Goal: Book appointment/travel/reservation

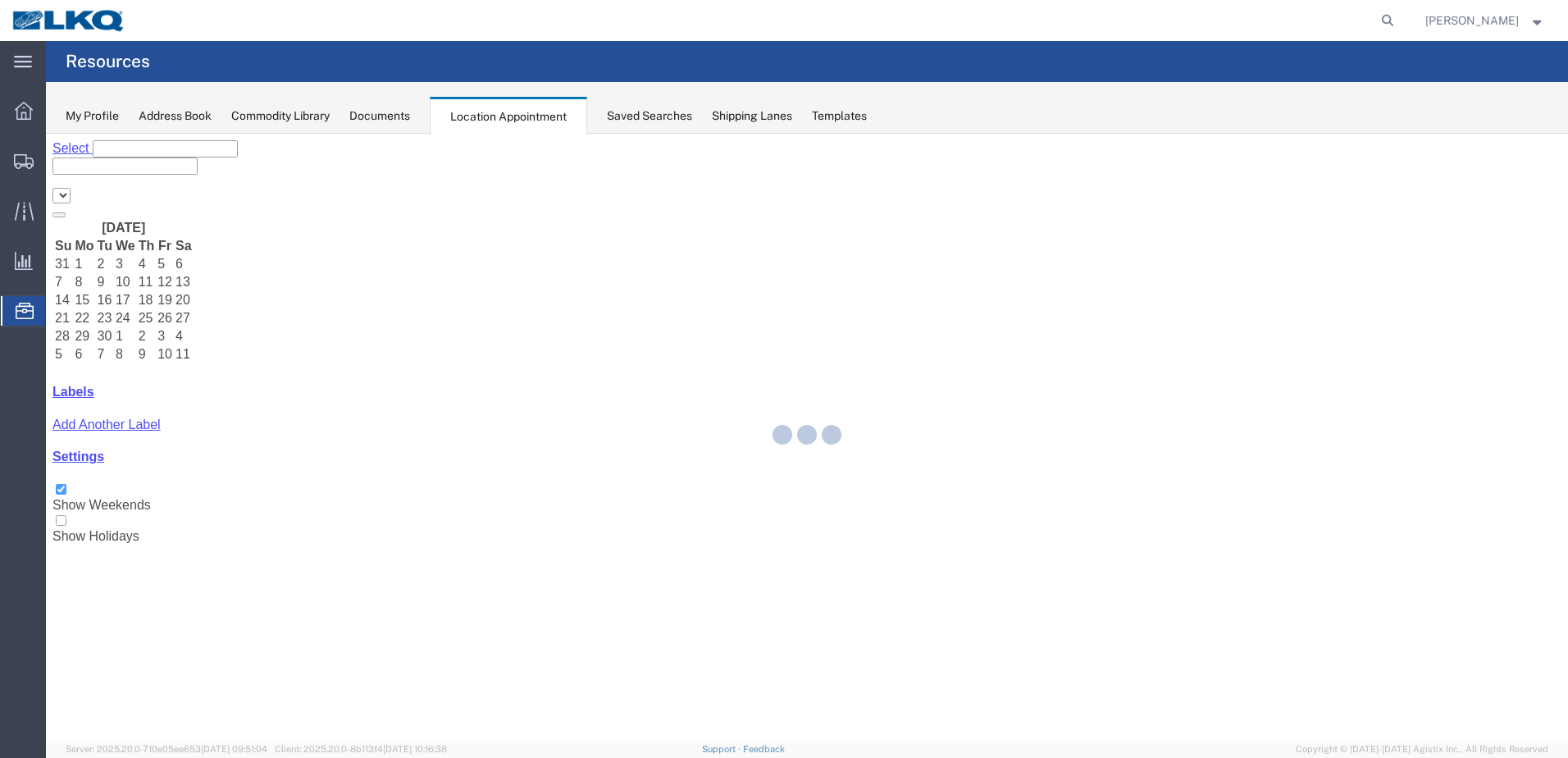
select select "28018"
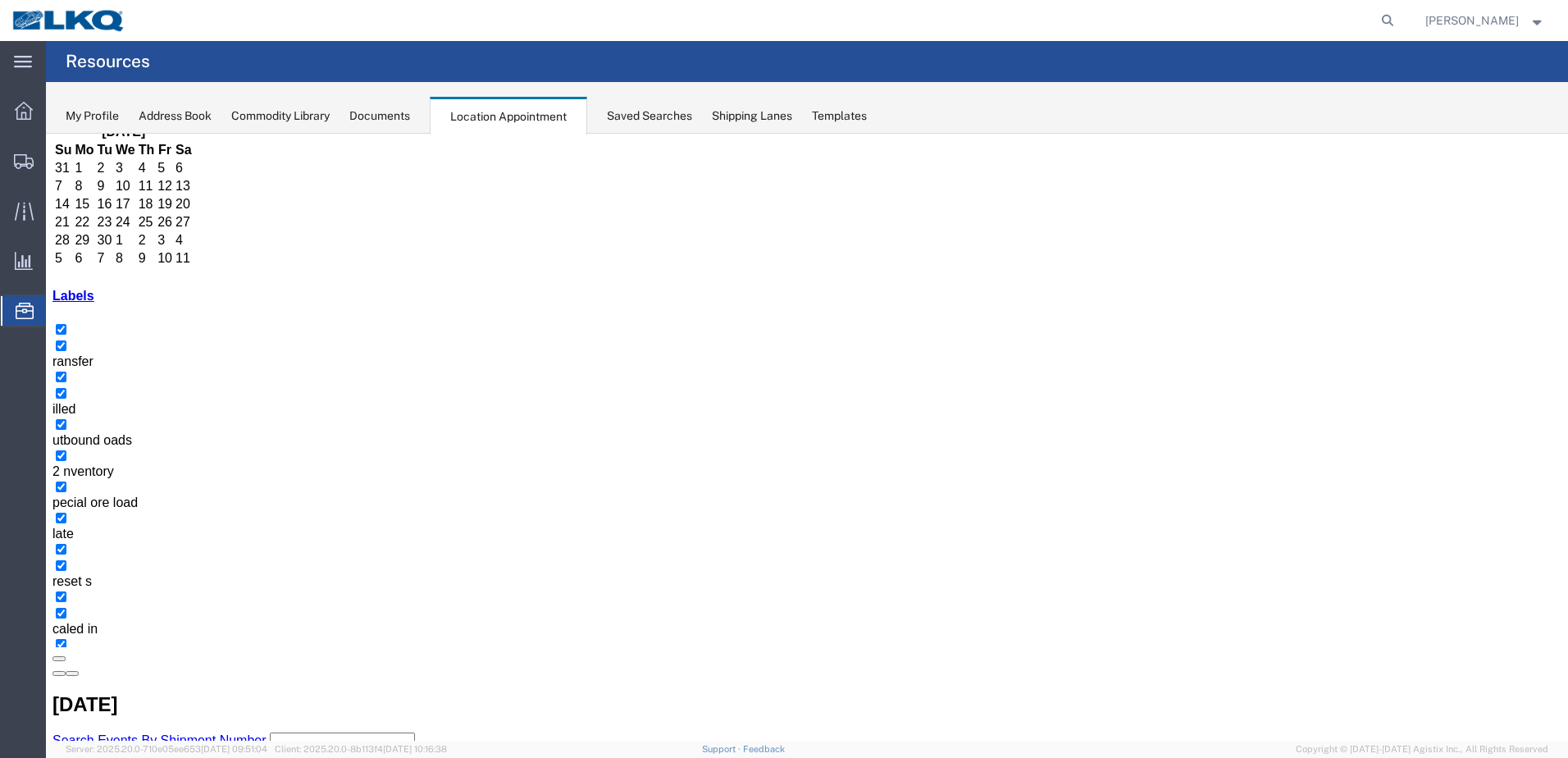
scroll to position [99, 0]
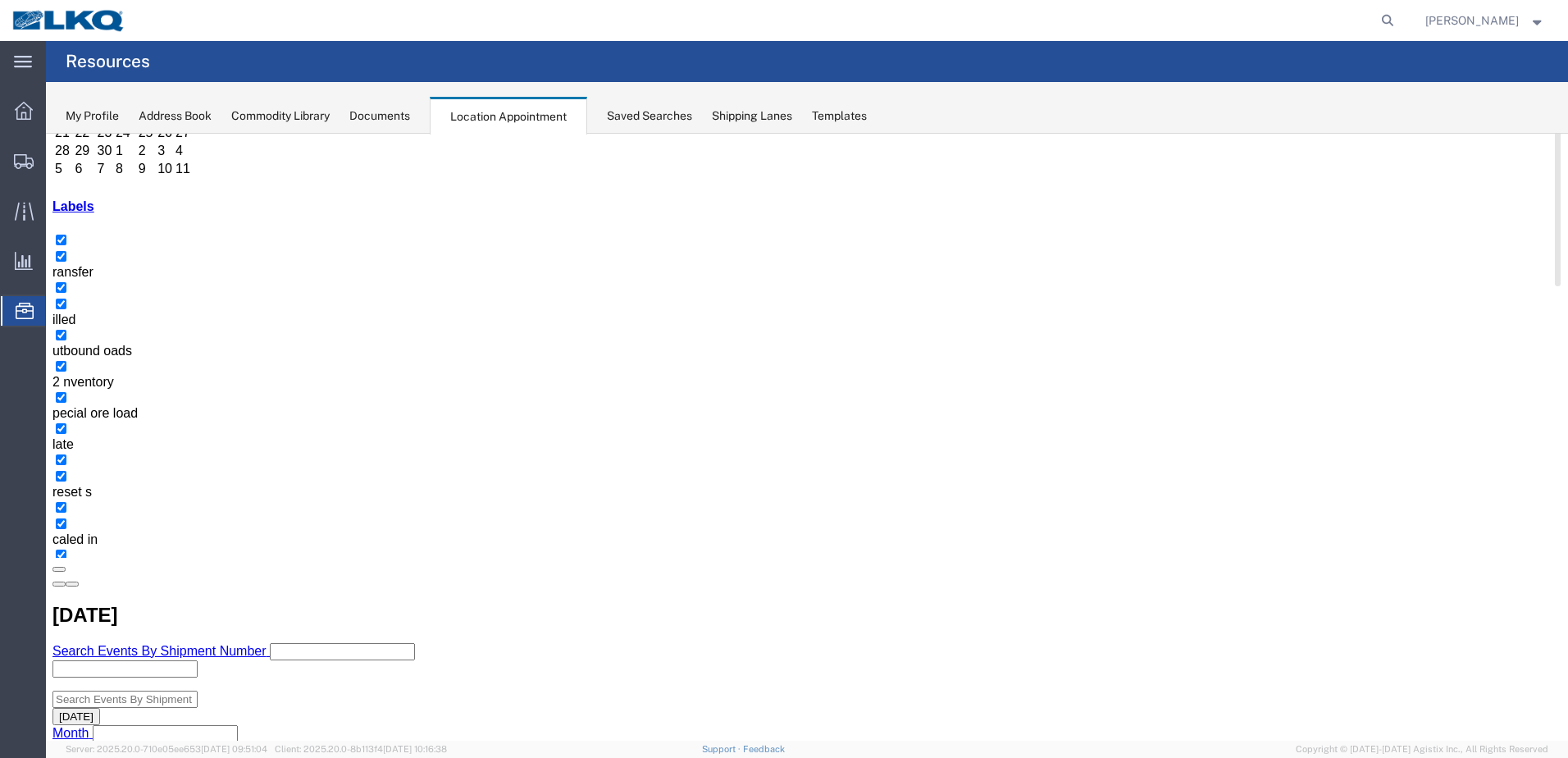
scroll to position [264, 0]
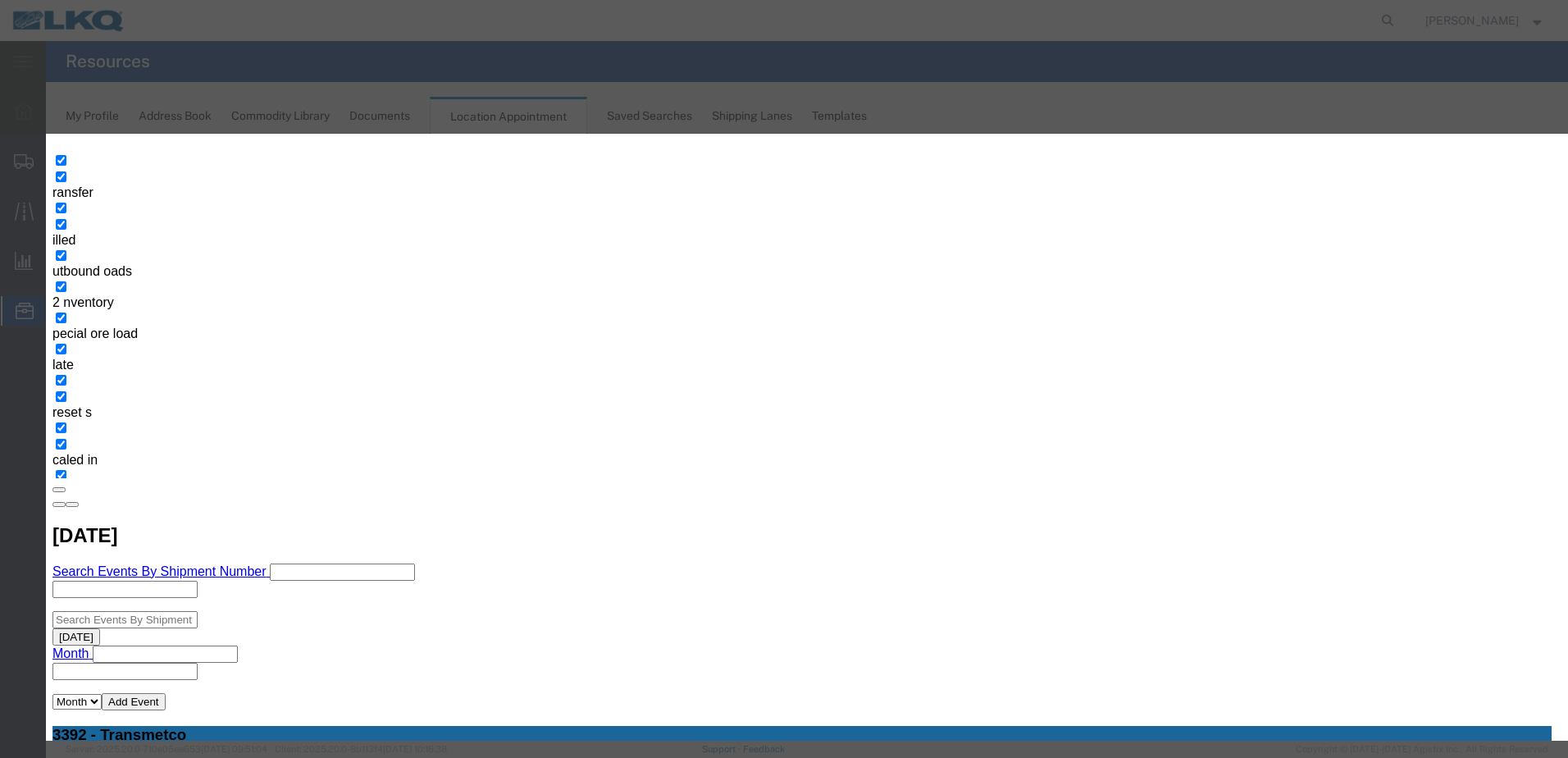
type input "T31635 - GLE - Skidded"
drag, startPoint x: 951, startPoint y: 178, endPoint x: 1270, endPoint y: 150, distance: 320.2
drag, startPoint x: 1156, startPoint y: 275, endPoint x: 1173, endPoint y: 279, distance: 17.5
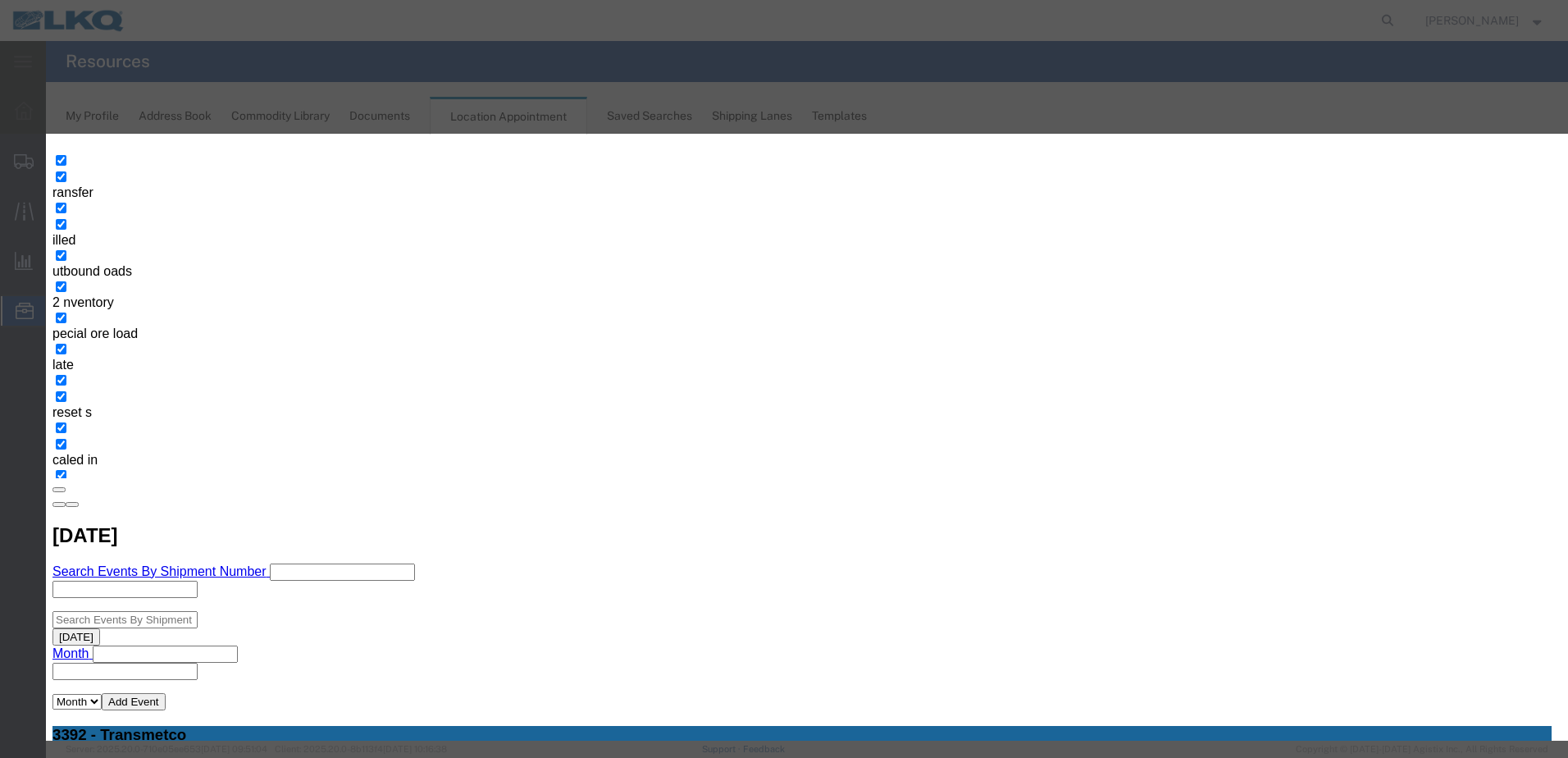
type input "9:00 AM"
type input "th"
select select "23"
drag, startPoint x: 1018, startPoint y: 215, endPoint x: 860, endPoint y: 193, distance: 159.5
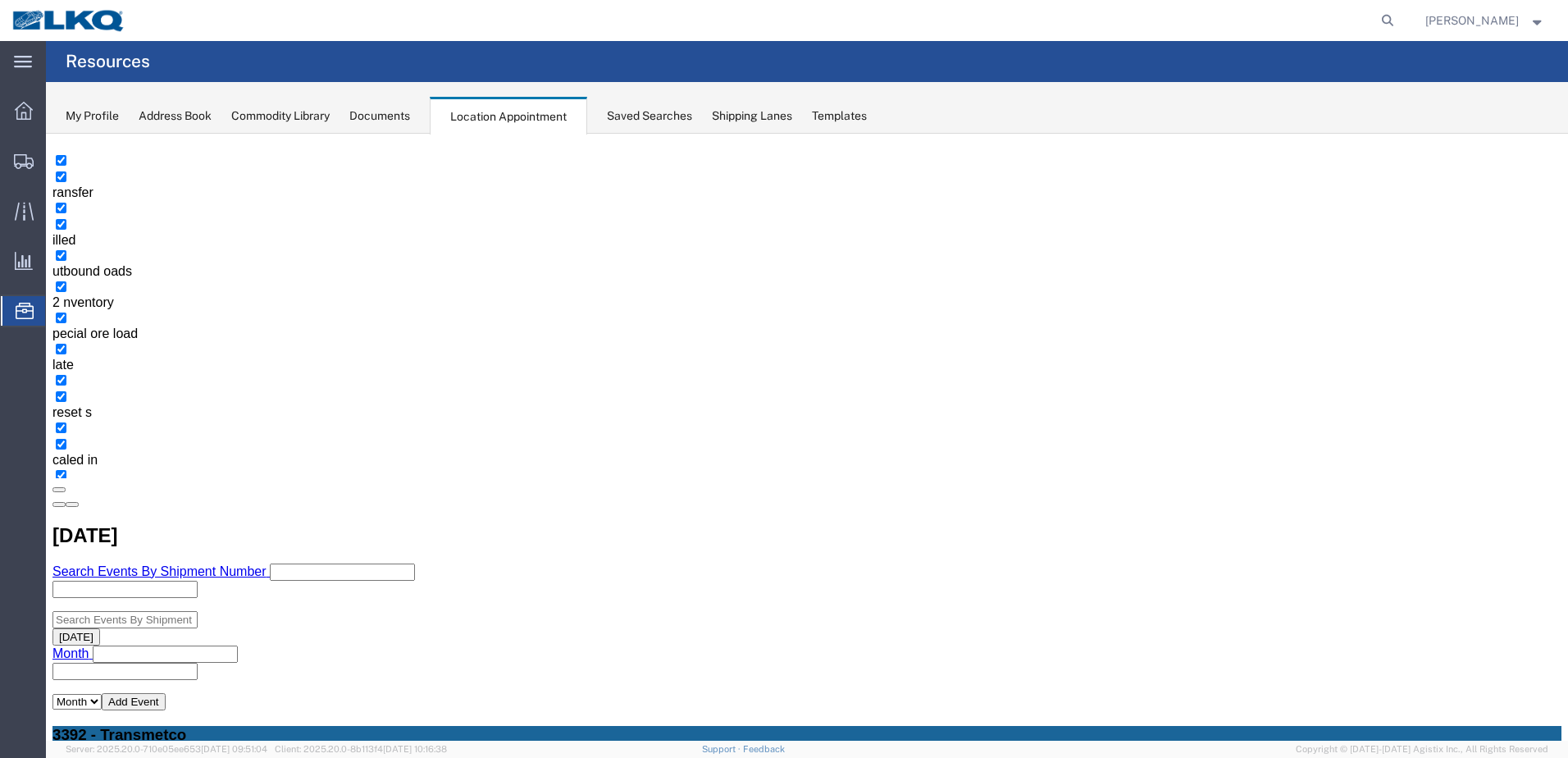
scroll to position [0, 0]
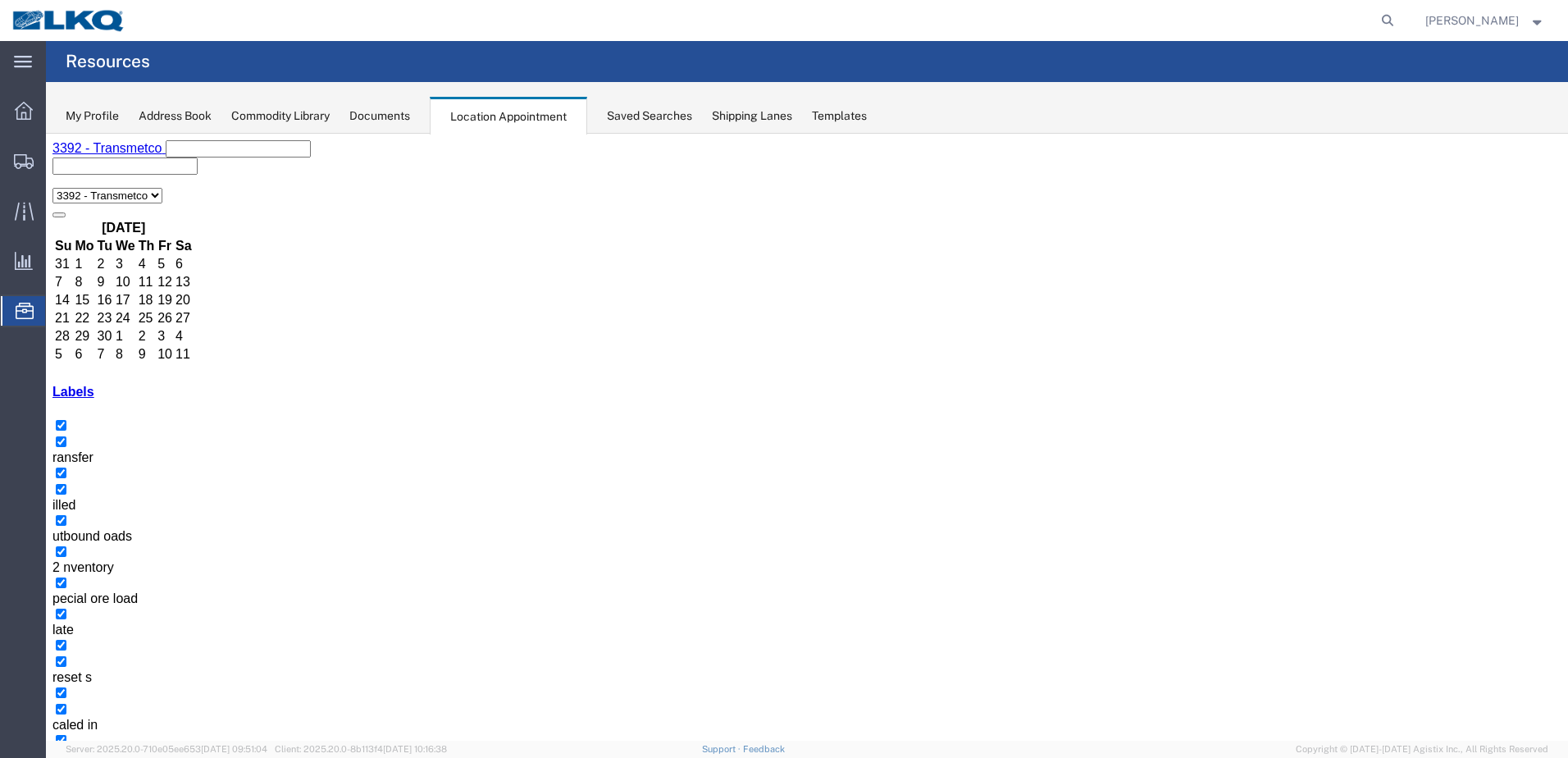
select select "1"
select select
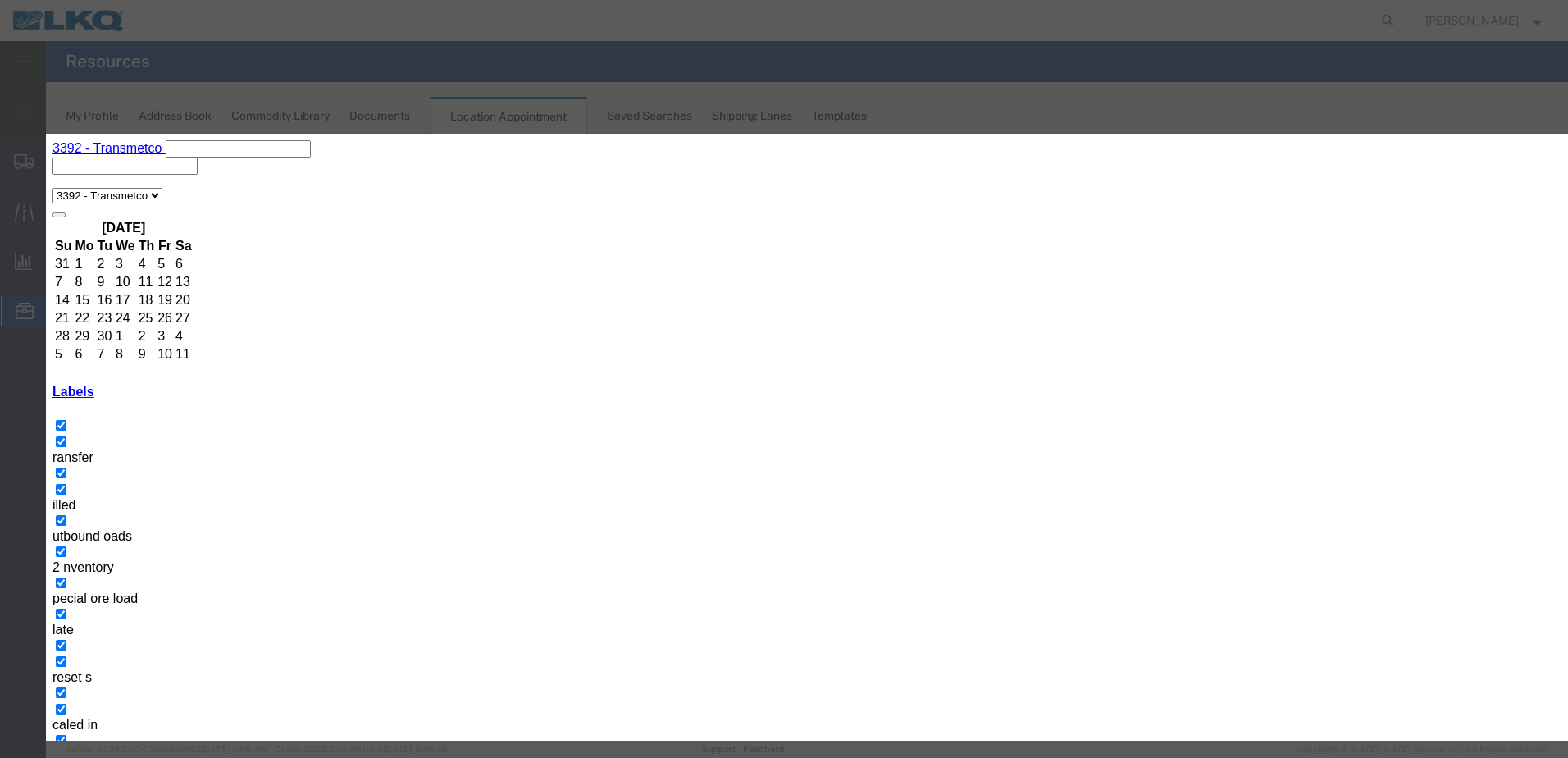
paste input "T31635 - GLE - Skidded"
type input "T31635 - GLE - Skidded"
drag, startPoint x: 1220, startPoint y: 174, endPoint x: 1210, endPoint y: 189, distance: 18.0
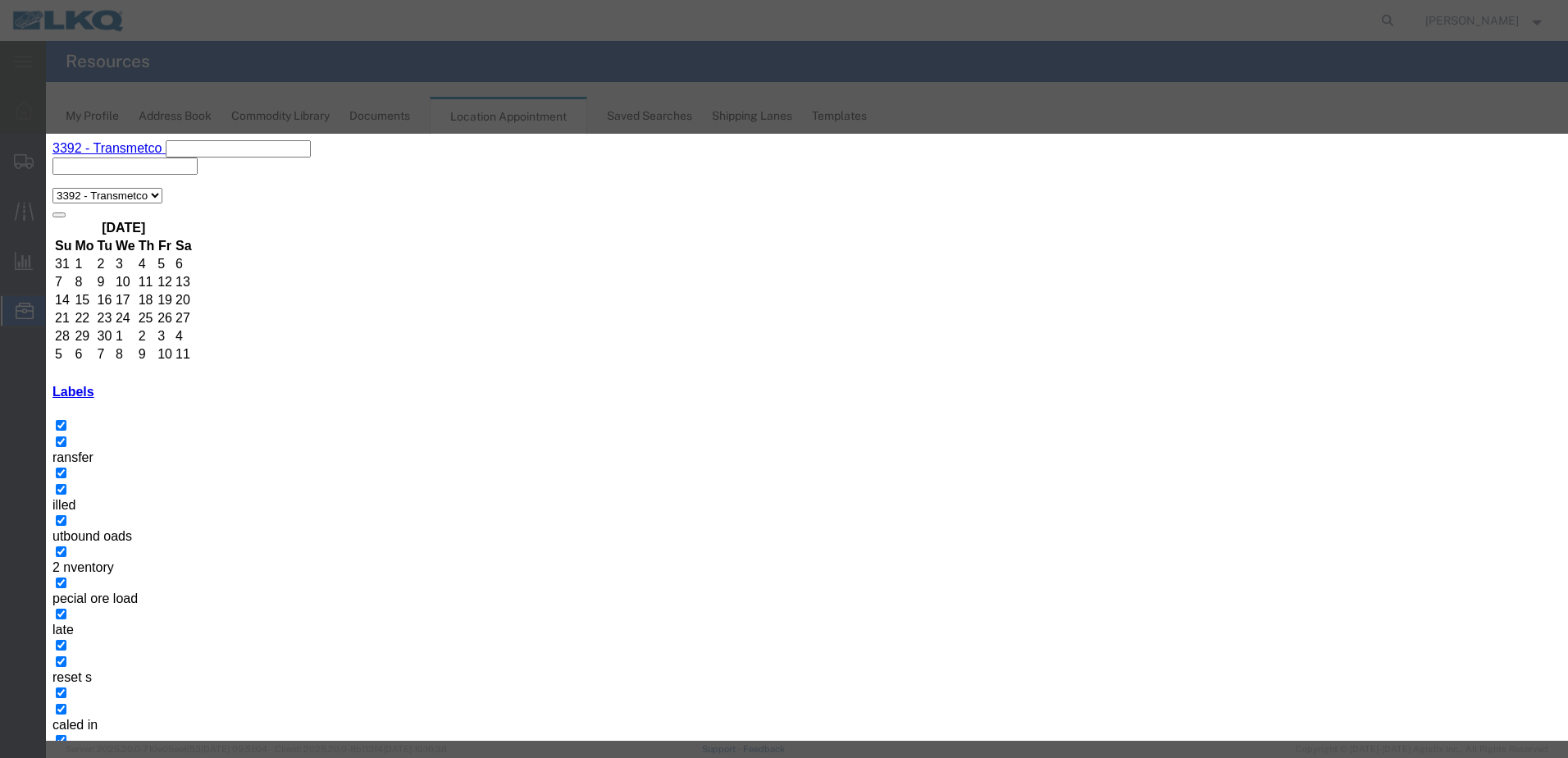
type input "7:00 AM"
type input "th"
select select "23"
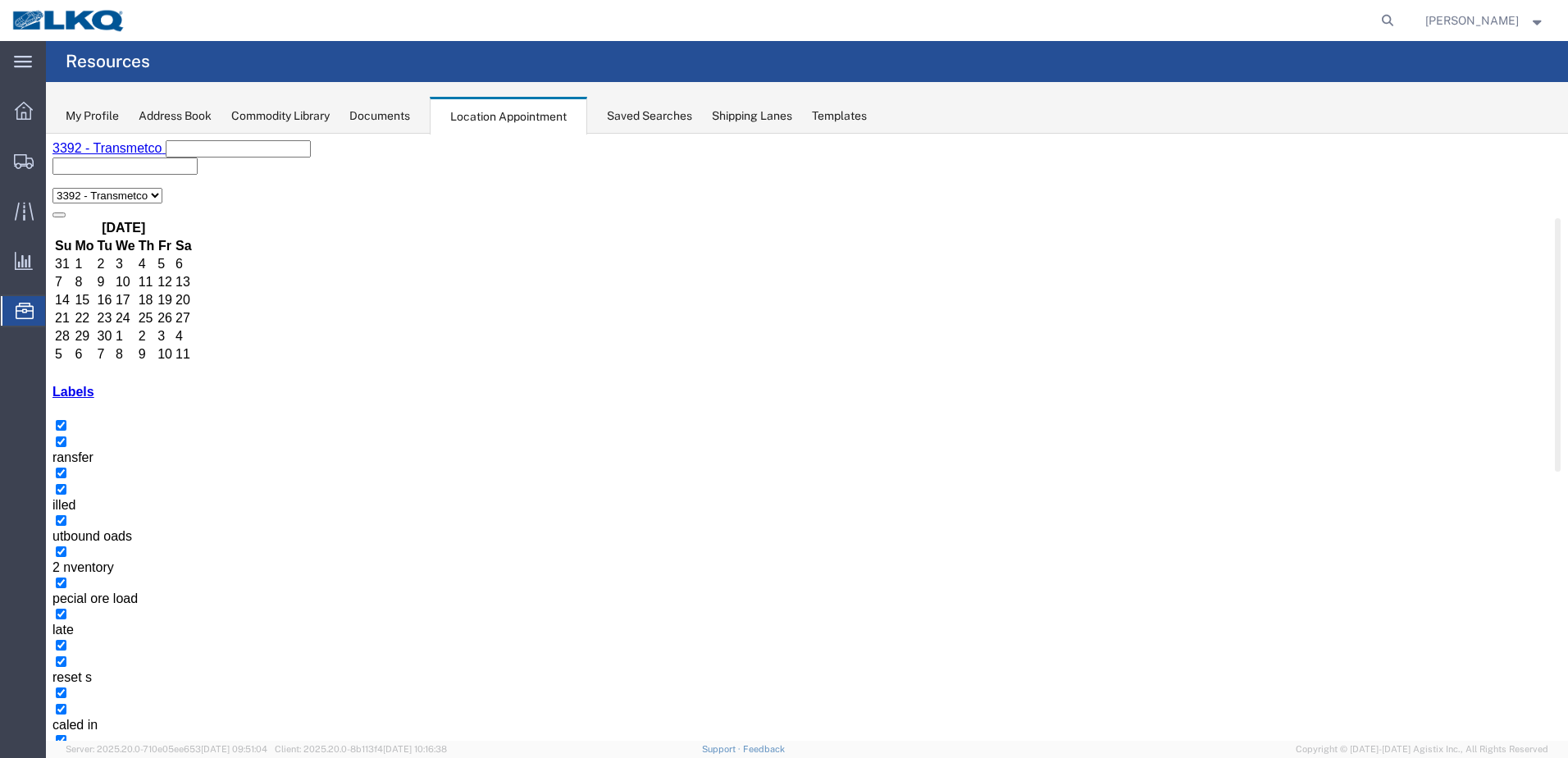
select select "1"
select select
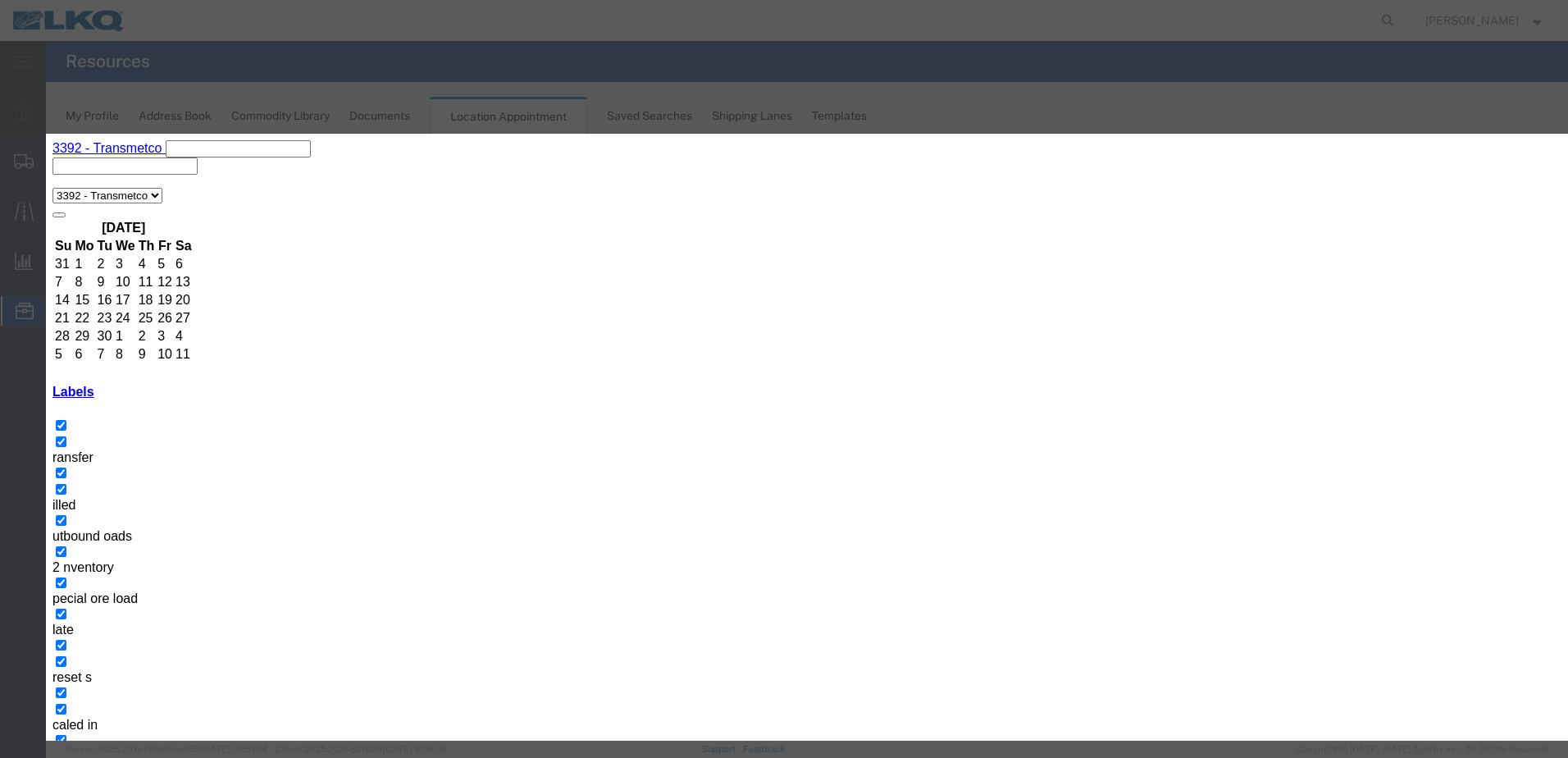
type input "g"
type input "Tolling - GLE"
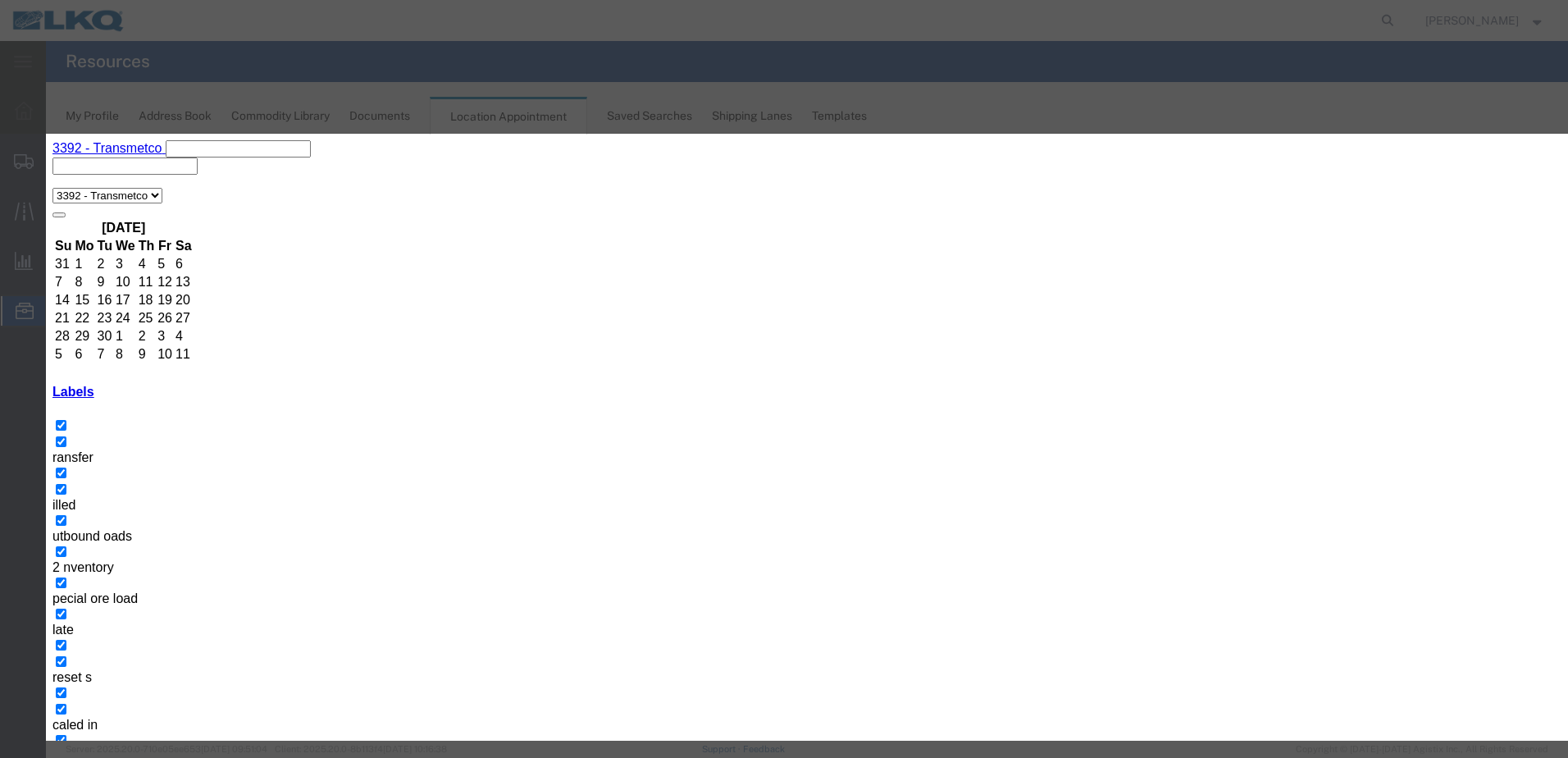
type input "1:00 pm"
select select "25"
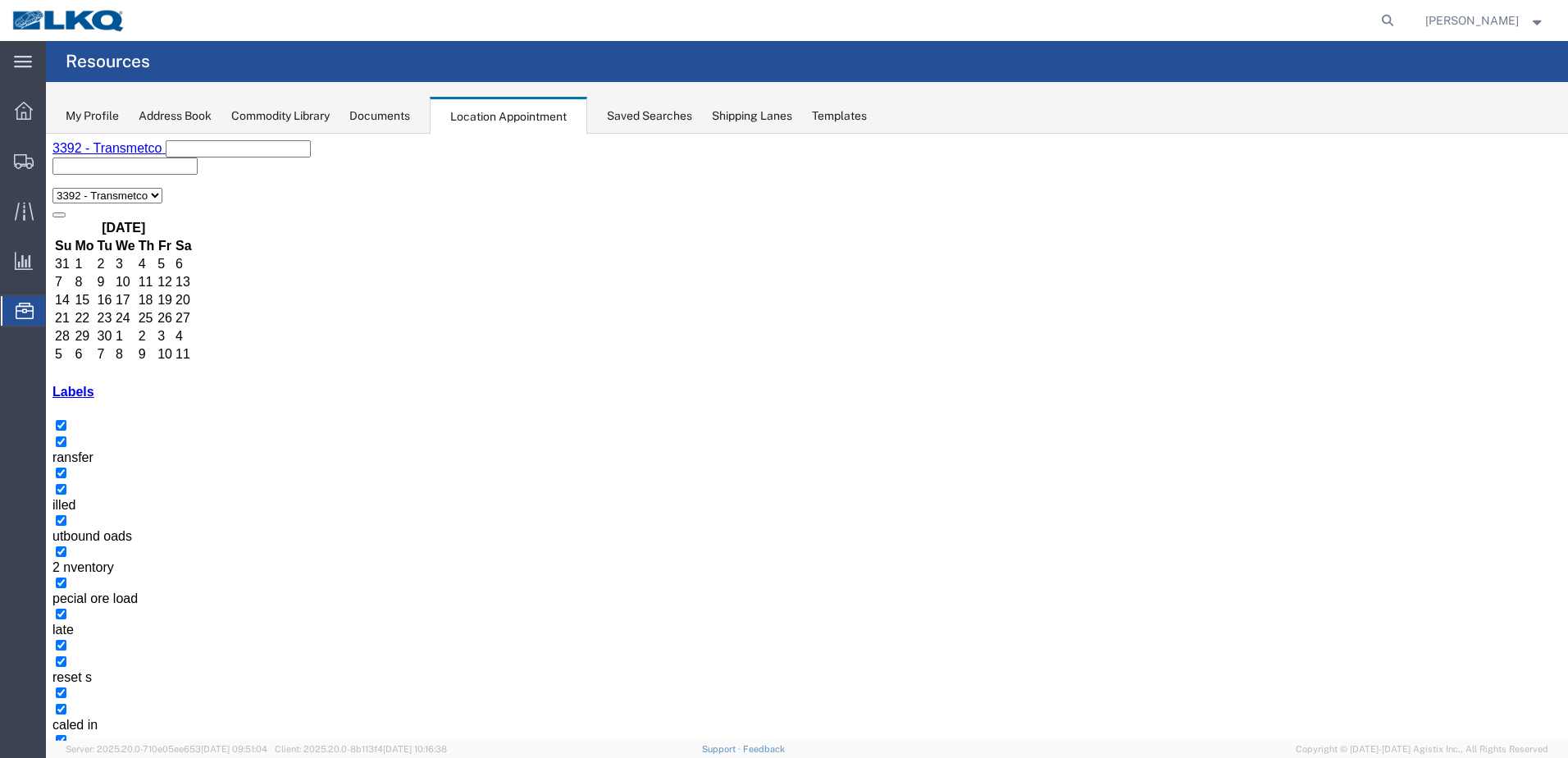
drag, startPoint x: 707, startPoint y: 390, endPoint x: 736, endPoint y: 386, distance: 29.3
select select "1"
select select
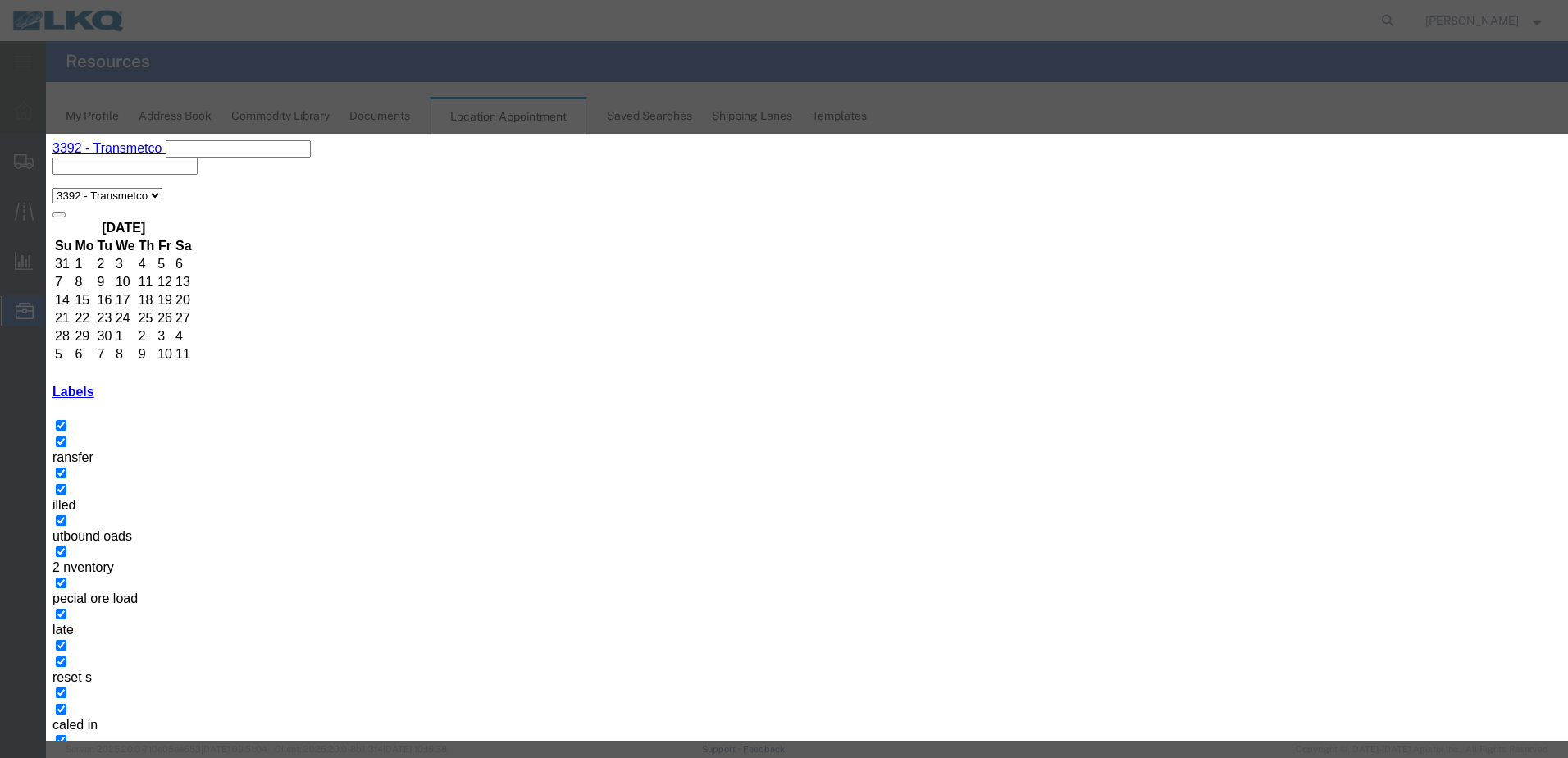
drag, startPoint x: 922, startPoint y: 224, endPoint x: 818, endPoint y: 197, distance: 107.4
type input "Tolling - GLE"
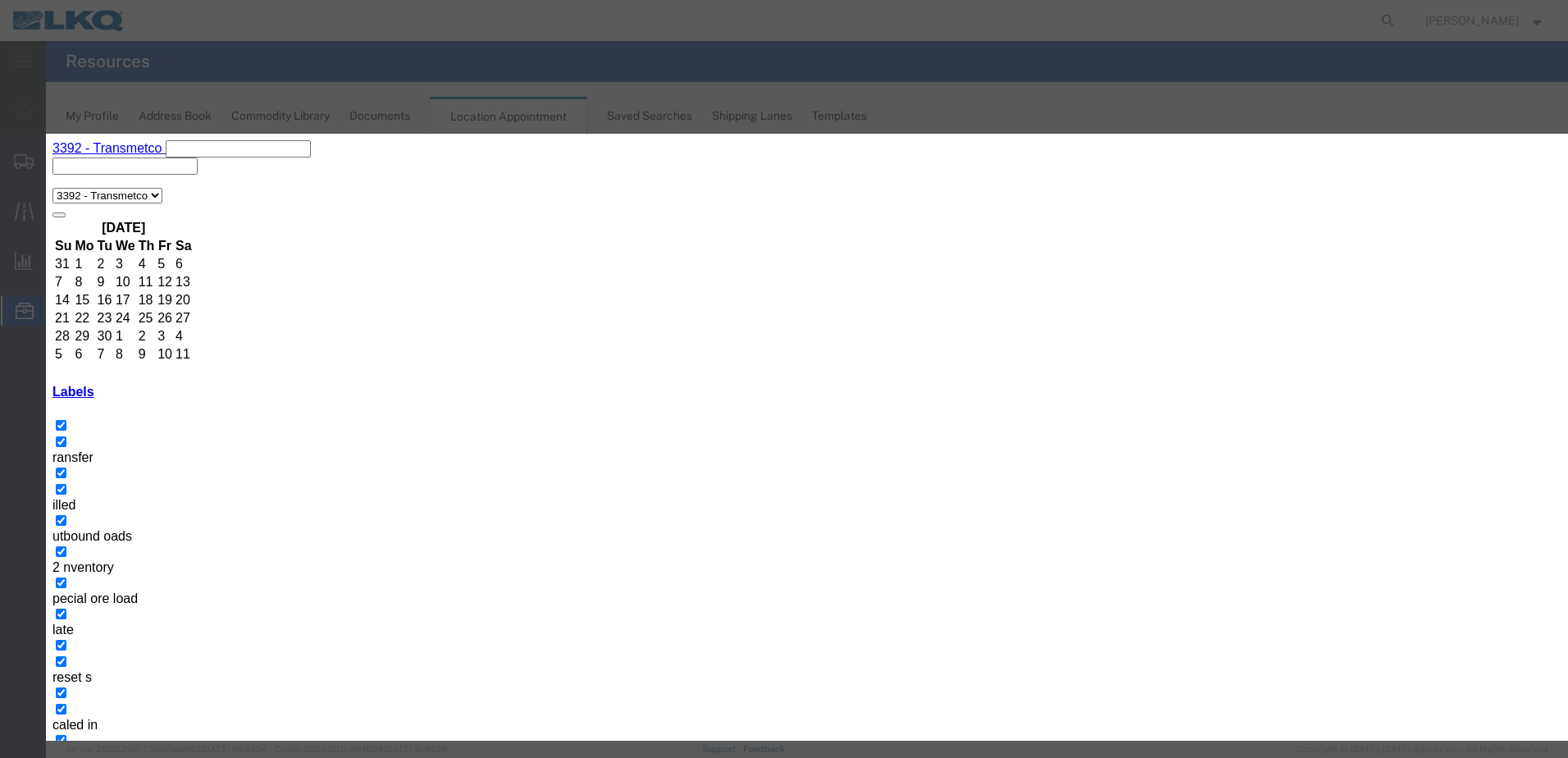
type input "7:00 AM"
select select "25"
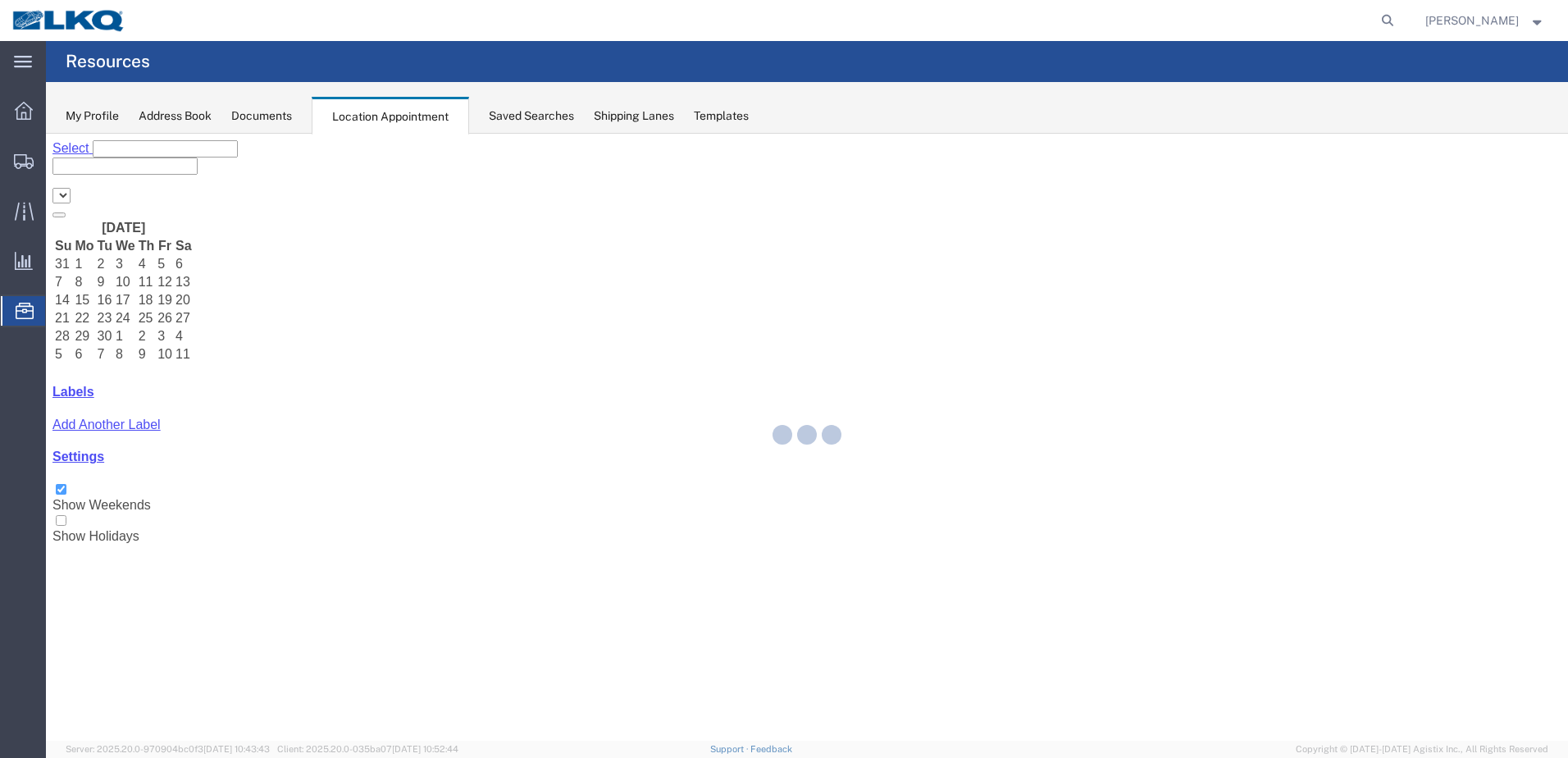
select select "28018"
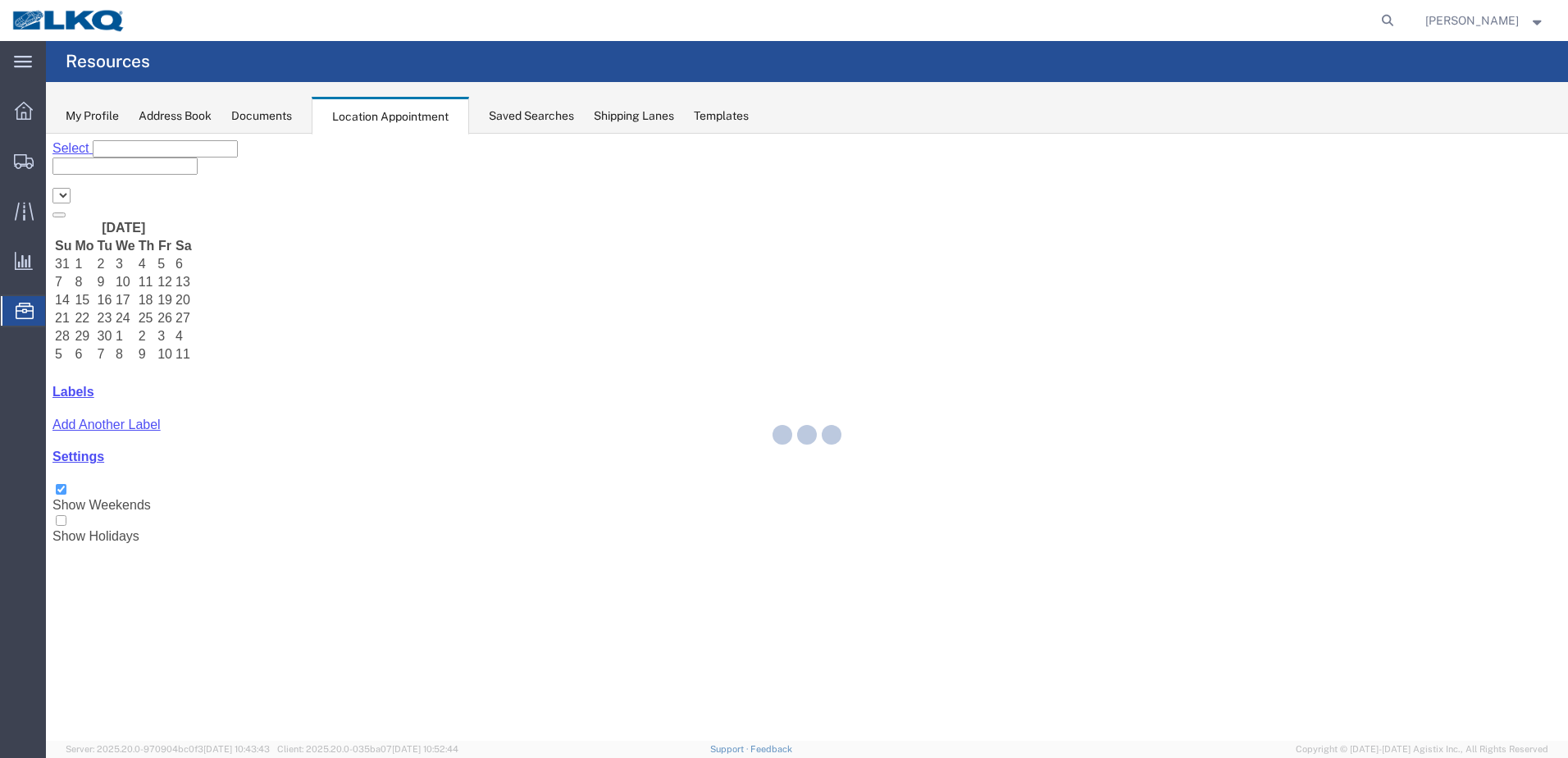
select select "28018"
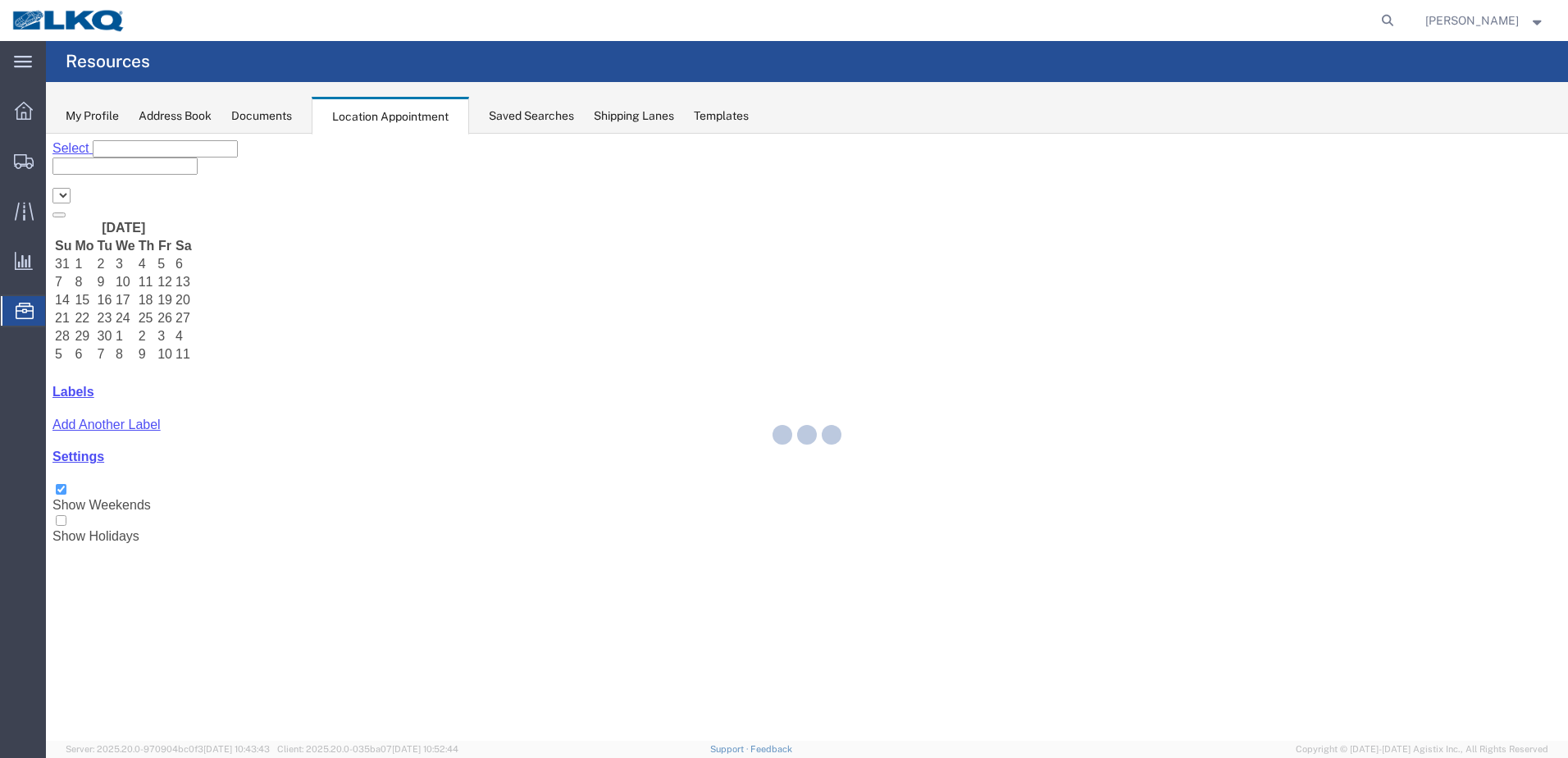
select select "28018"
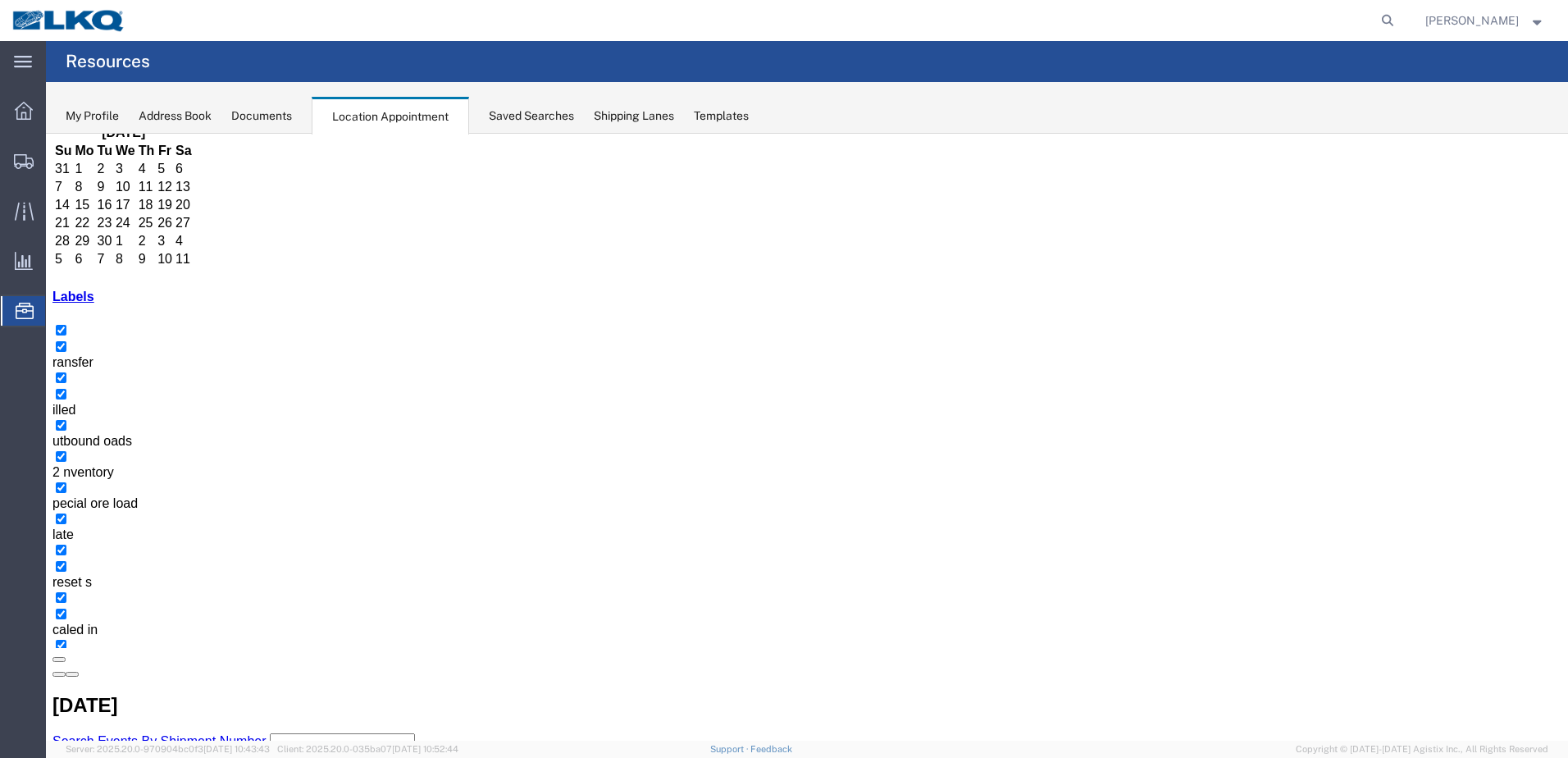
scroll to position [248, 0]
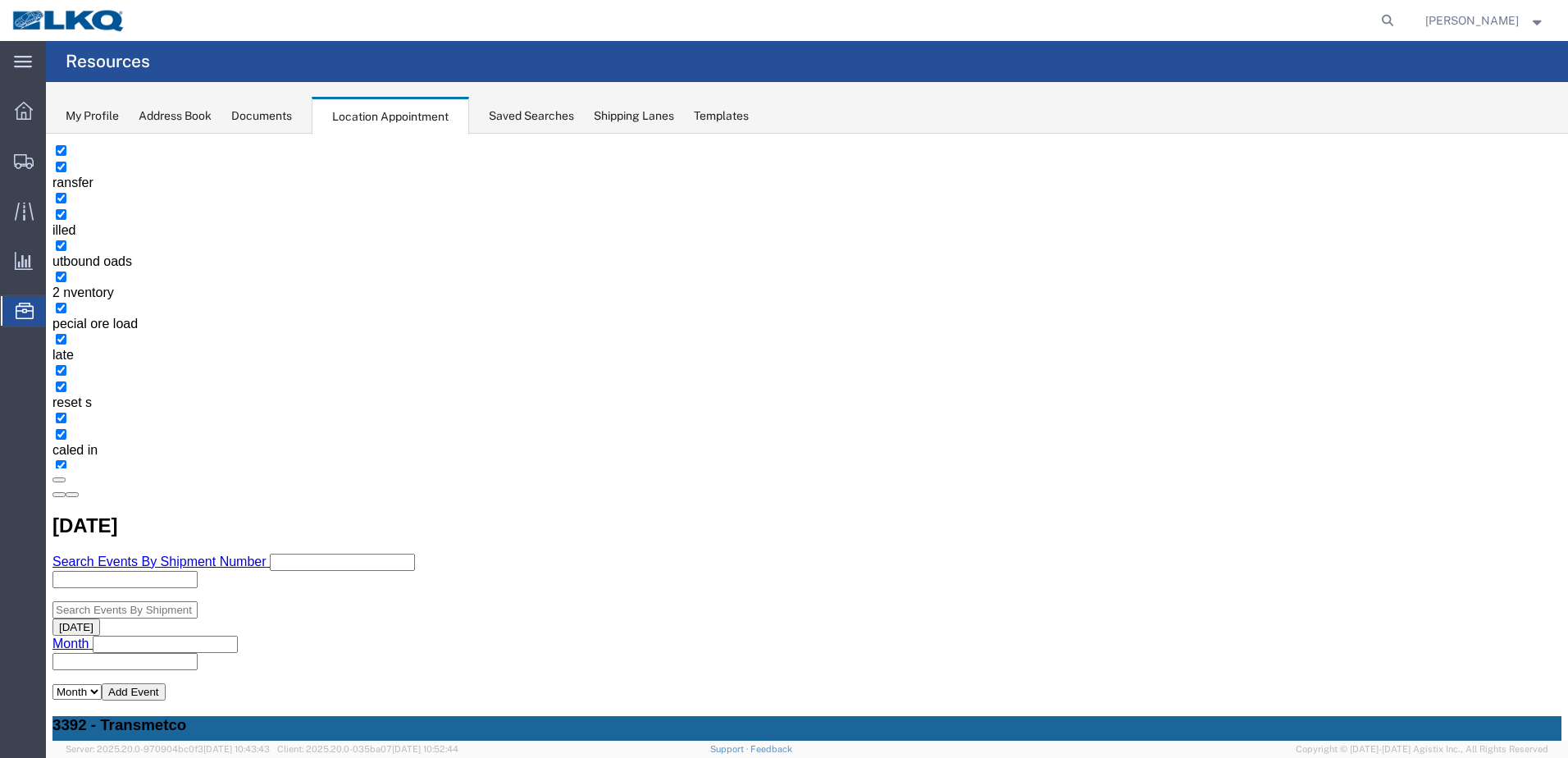
scroll to position [283, 0]
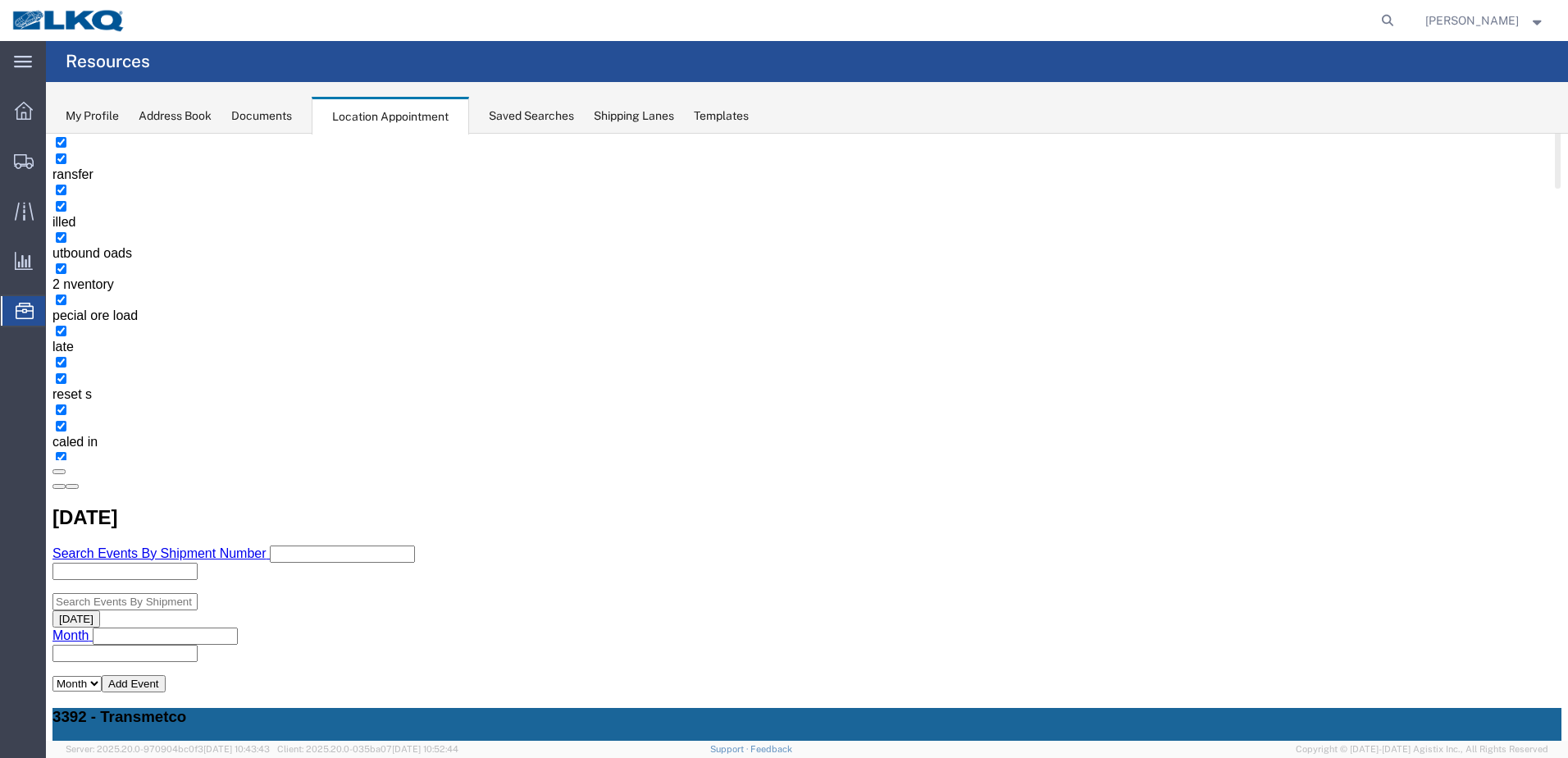
select select "1"
select select
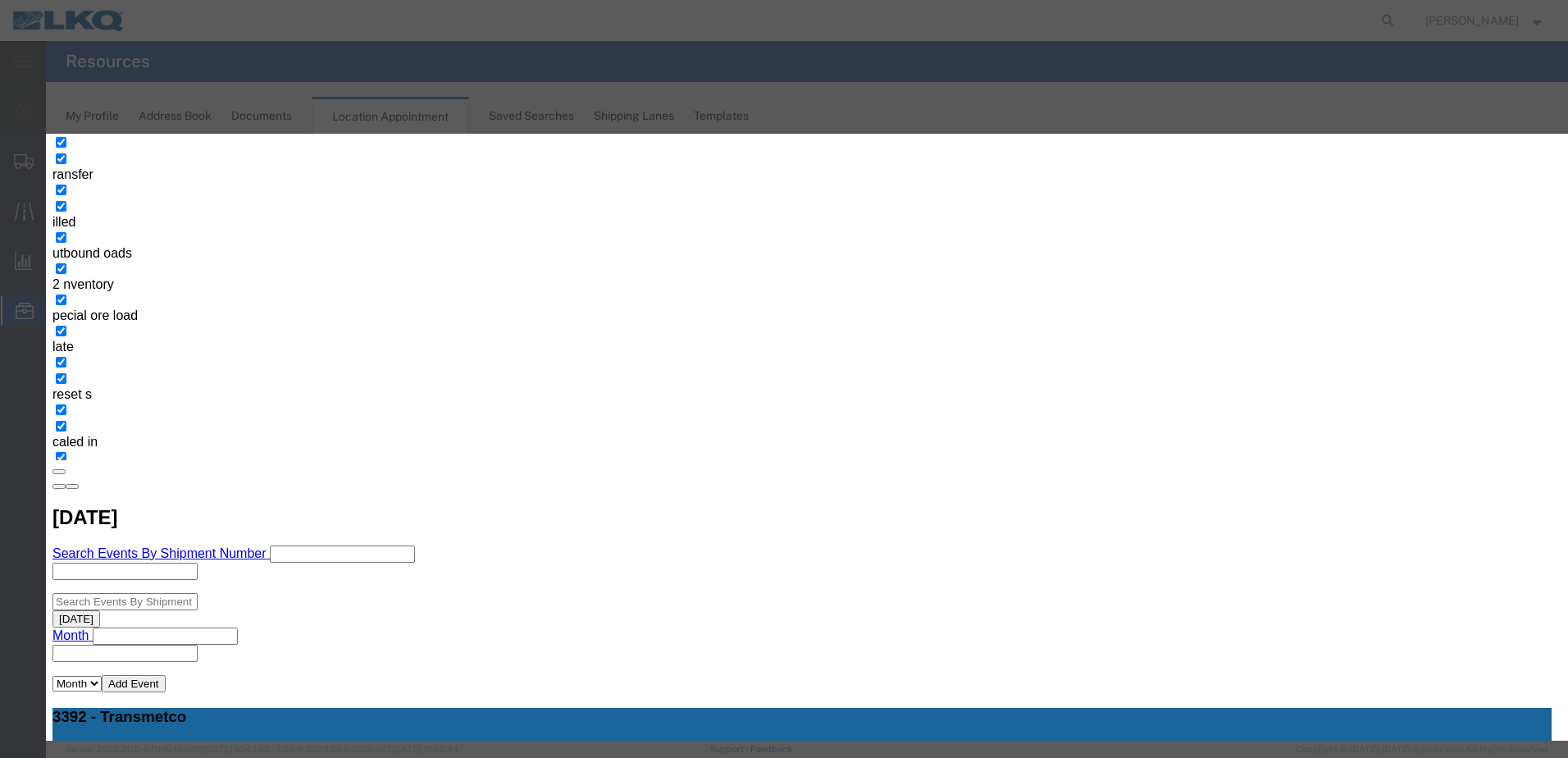
type input "T31632 - Kripke - Skidded"
type input "7:00 AM"
type input "th"
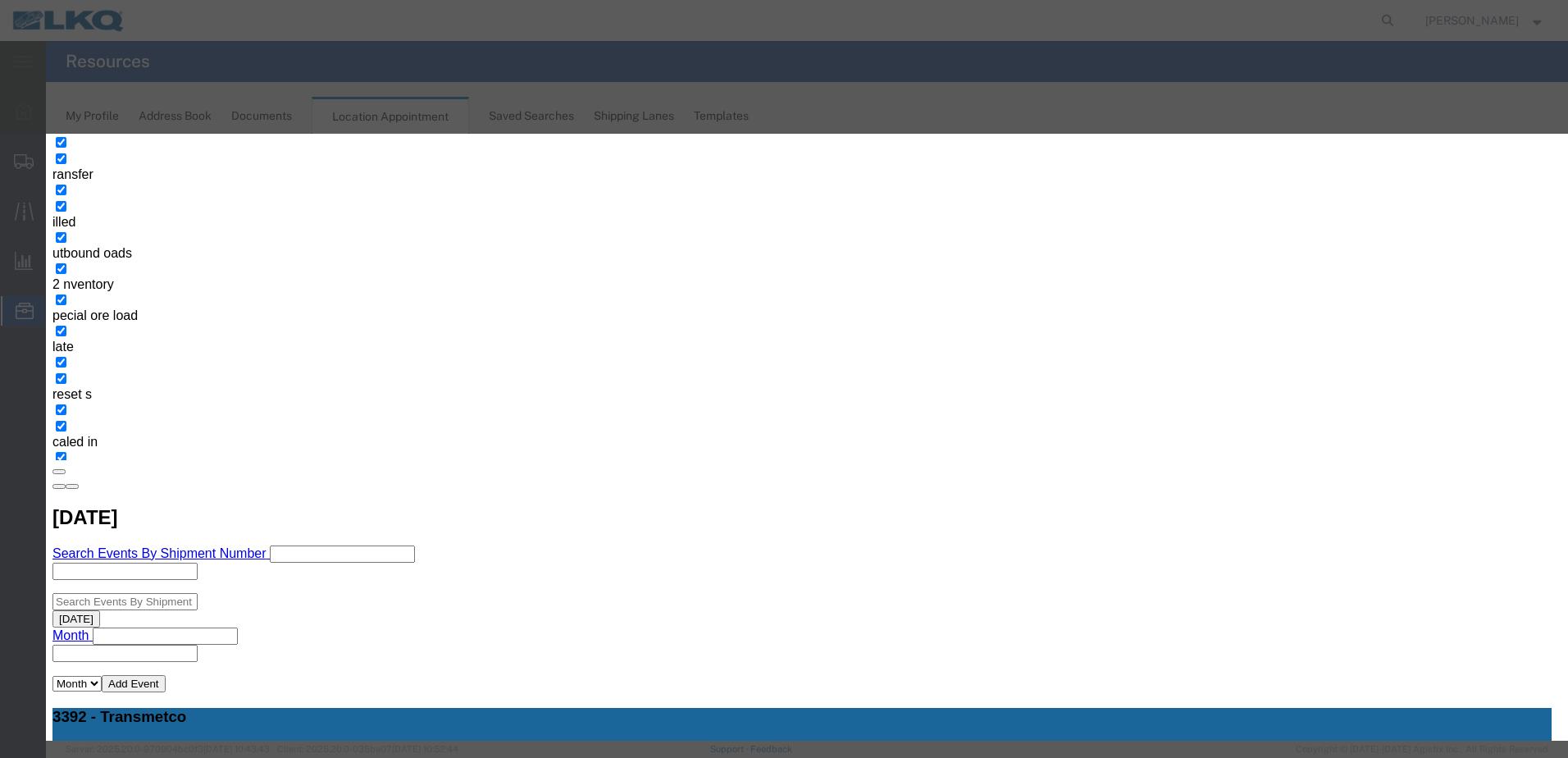
select select "23"
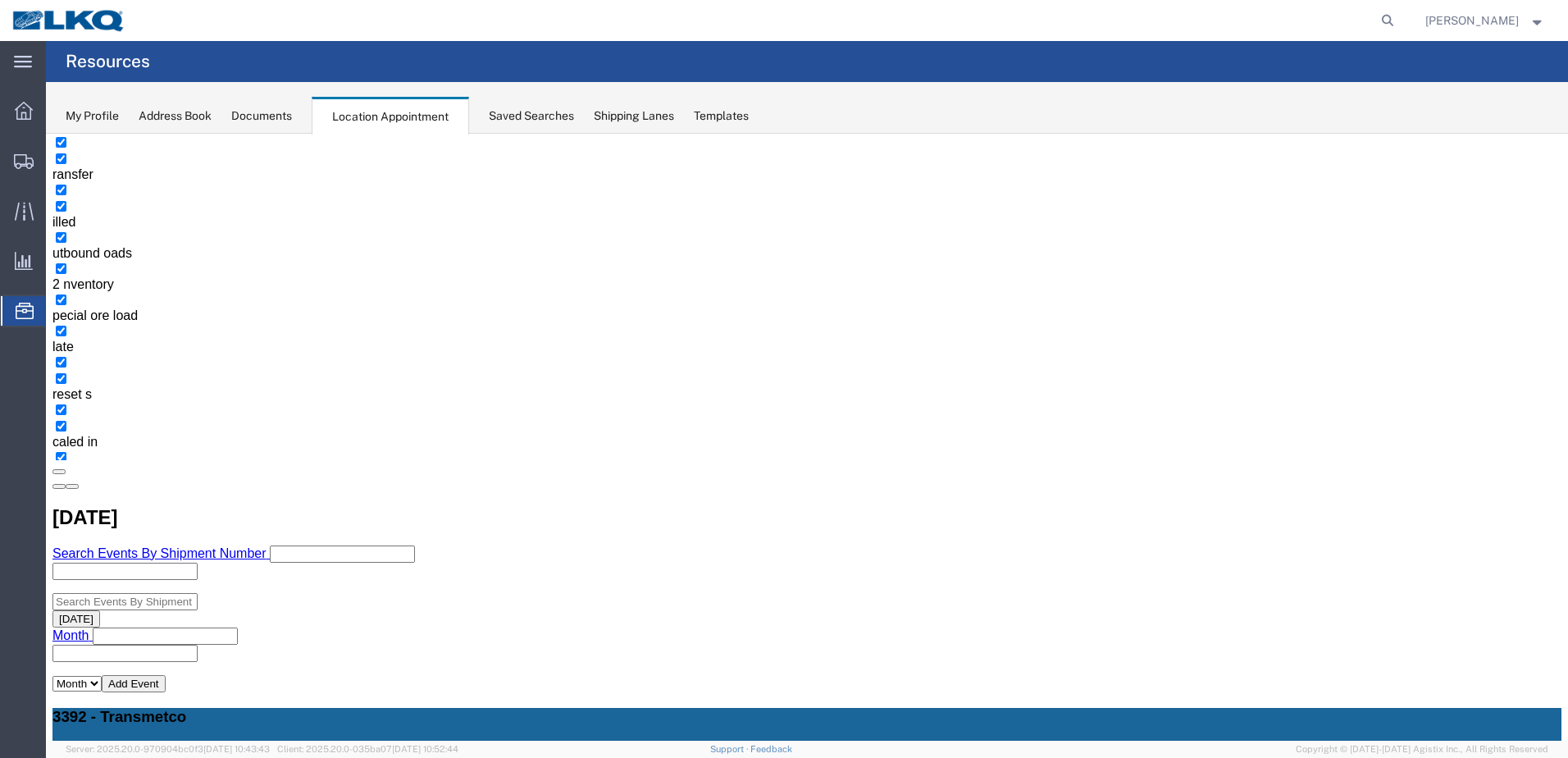
scroll to position [0, 0]
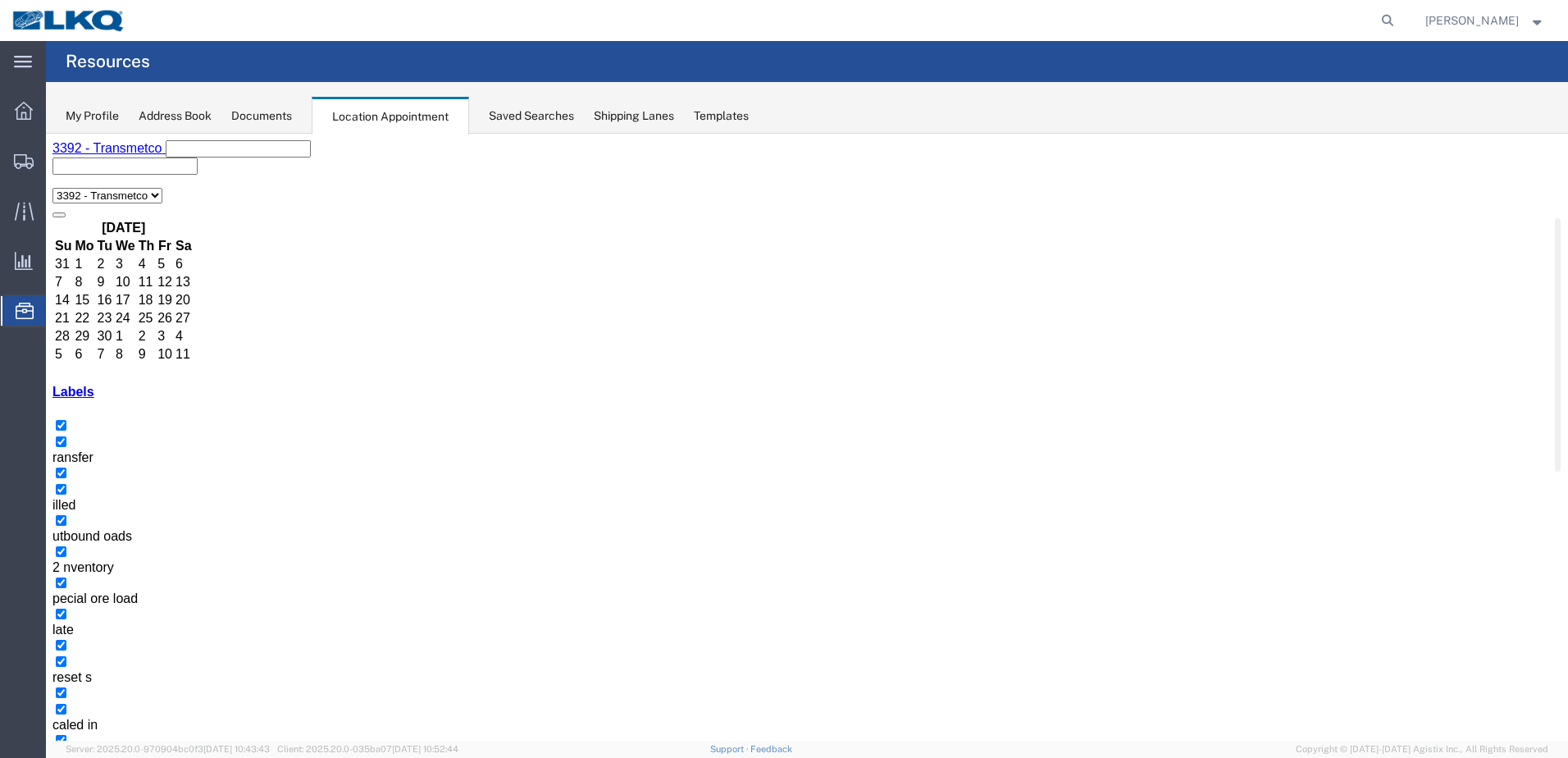
drag, startPoint x: 694, startPoint y: 311, endPoint x: 748, endPoint y: 341, distance: 61.8
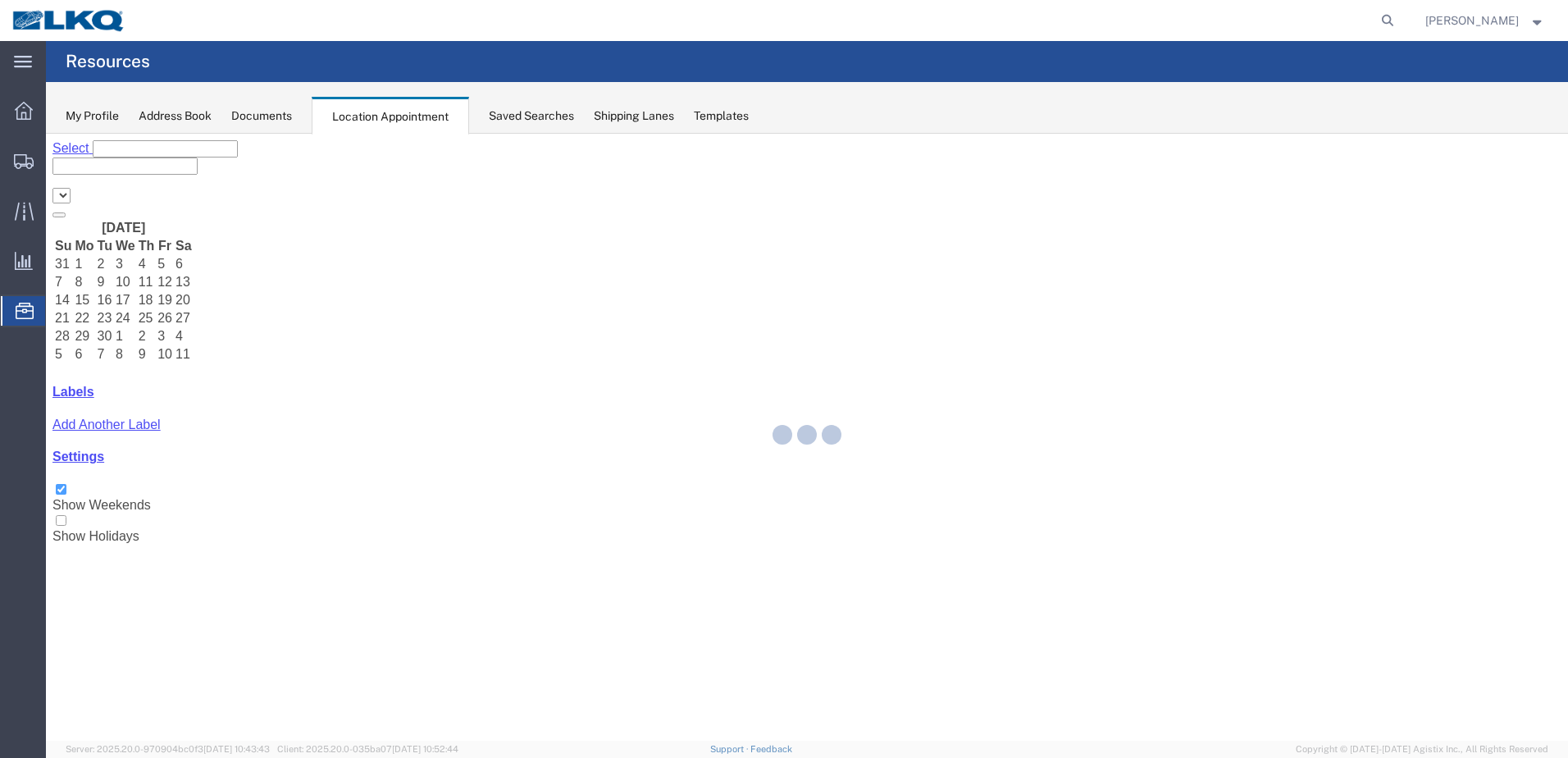
select select "28018"
